Goal: Information Seeking & Learning: Check status

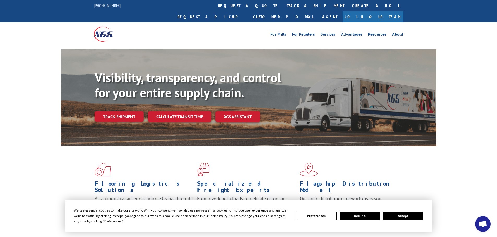
click at [283, 4] on link "track a shipment" at bounding box center [315, 5] width 65 height 11
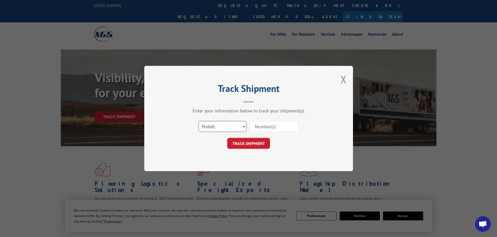
drag, startPoint x: 212, startPoint y: 128, endPoint x: 217, endPoint y: 129, distance: 5.7
click at [212, 128] on select "Select category... Probill BOL PO" at bounding box center [222, 126] width 48 height 11
select select "bol"
click at [198, 121] on select "Select category... Probill BOL PO" at bounding box center [222, 126] width 48 height 11
click at [264, 126] on input at bounding box center [274, 126] width 48 height 11
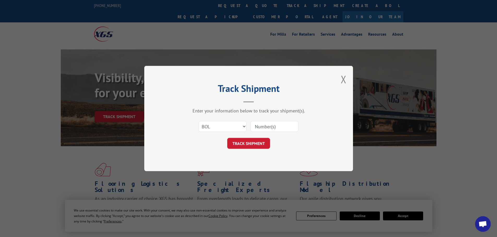
paste input "5618776"
type input "5618776"
click at [258, 143] on button "TRACK SHIPMENT" at bounding box center [248, 143] width 43 height 11
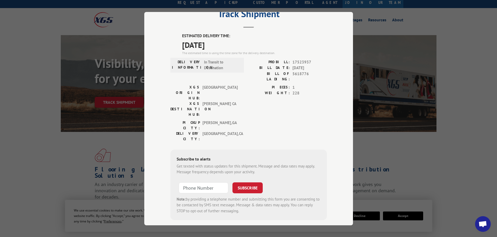
scroll to position [26, 0]
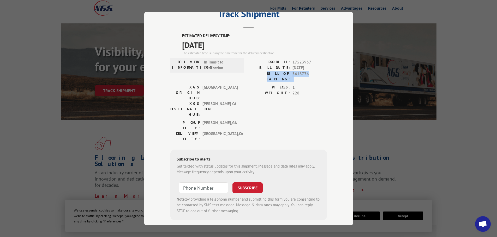
drag, startPoint x: 308, startPoint y: 74, endPoint x: 260, endPoint y: 74, distance: 48.5
click at [260, 74] on div "BILL OF LADING: 5618776" at bounding box center [287, 76] width 78 height 11
copy div "BILL OF LADING: 5618776"
